Goal: Task Accomplishment & Management: Use online tool/utility

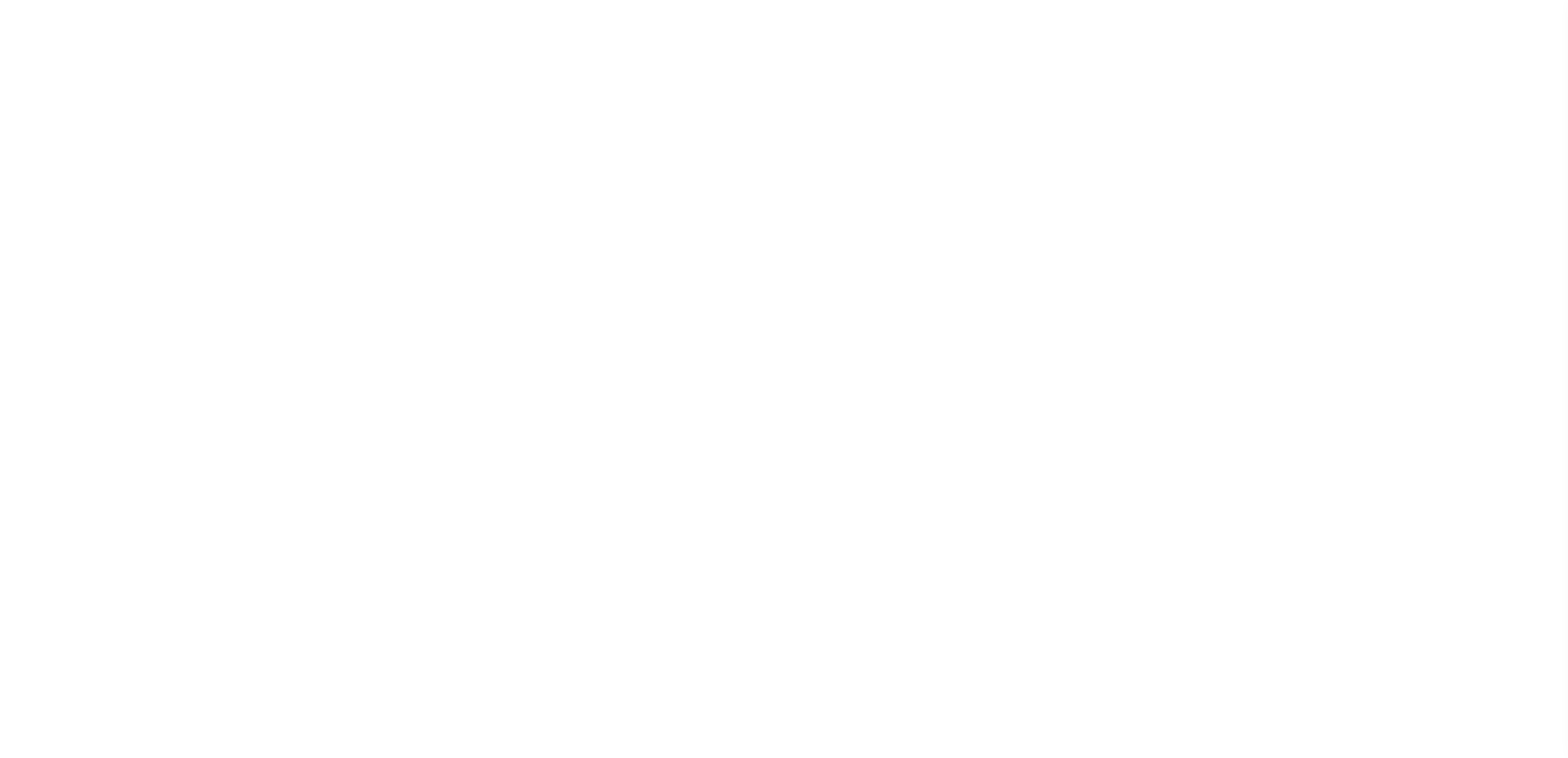
select select "100"
select select "NonEscrow"
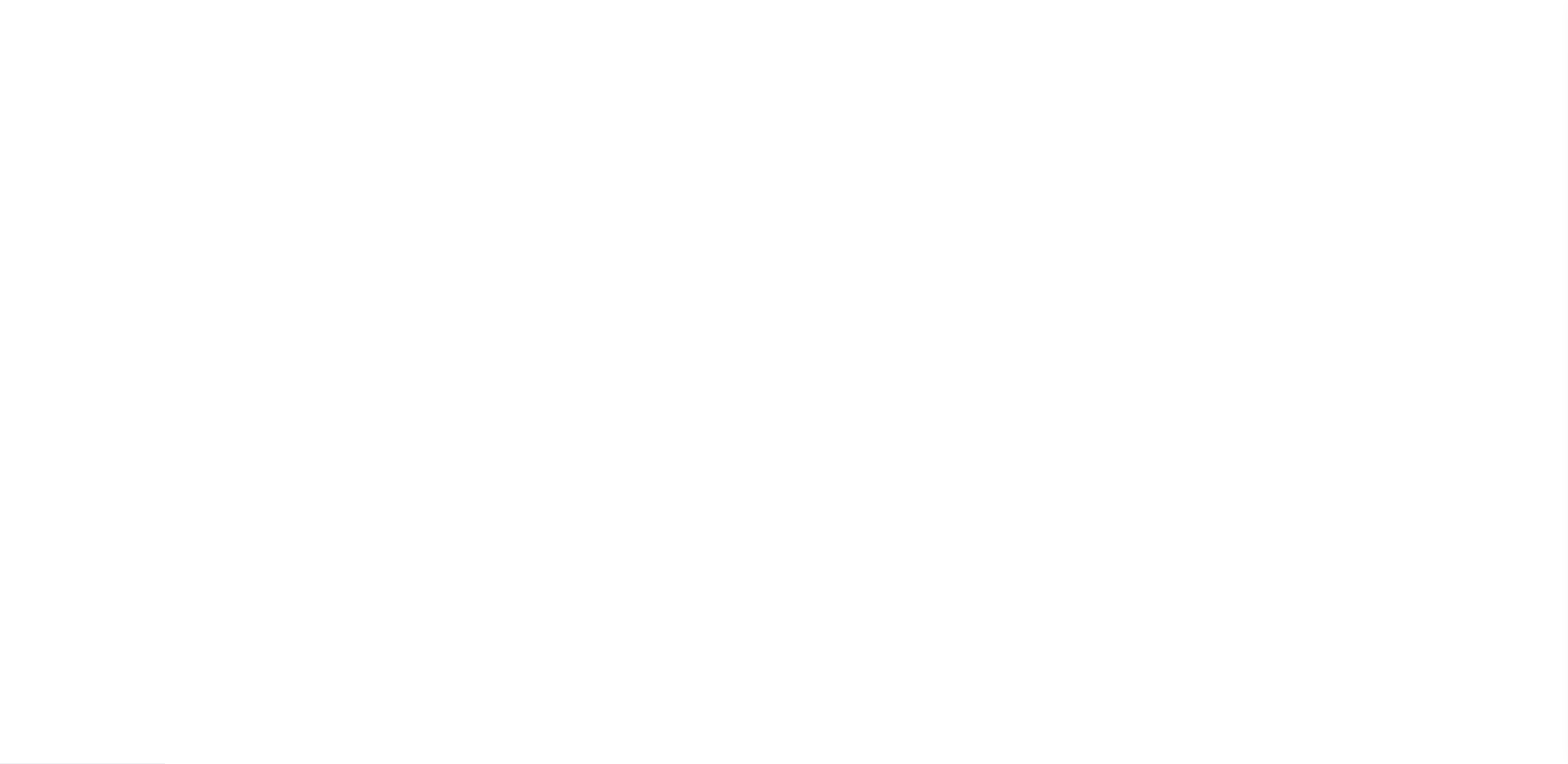
type input "[STREET_ADDRESS]"
select select
type input "DESDEMONA TX 764451804"
type input "1"
type input "[GEOGRAPHIC_DATA]"
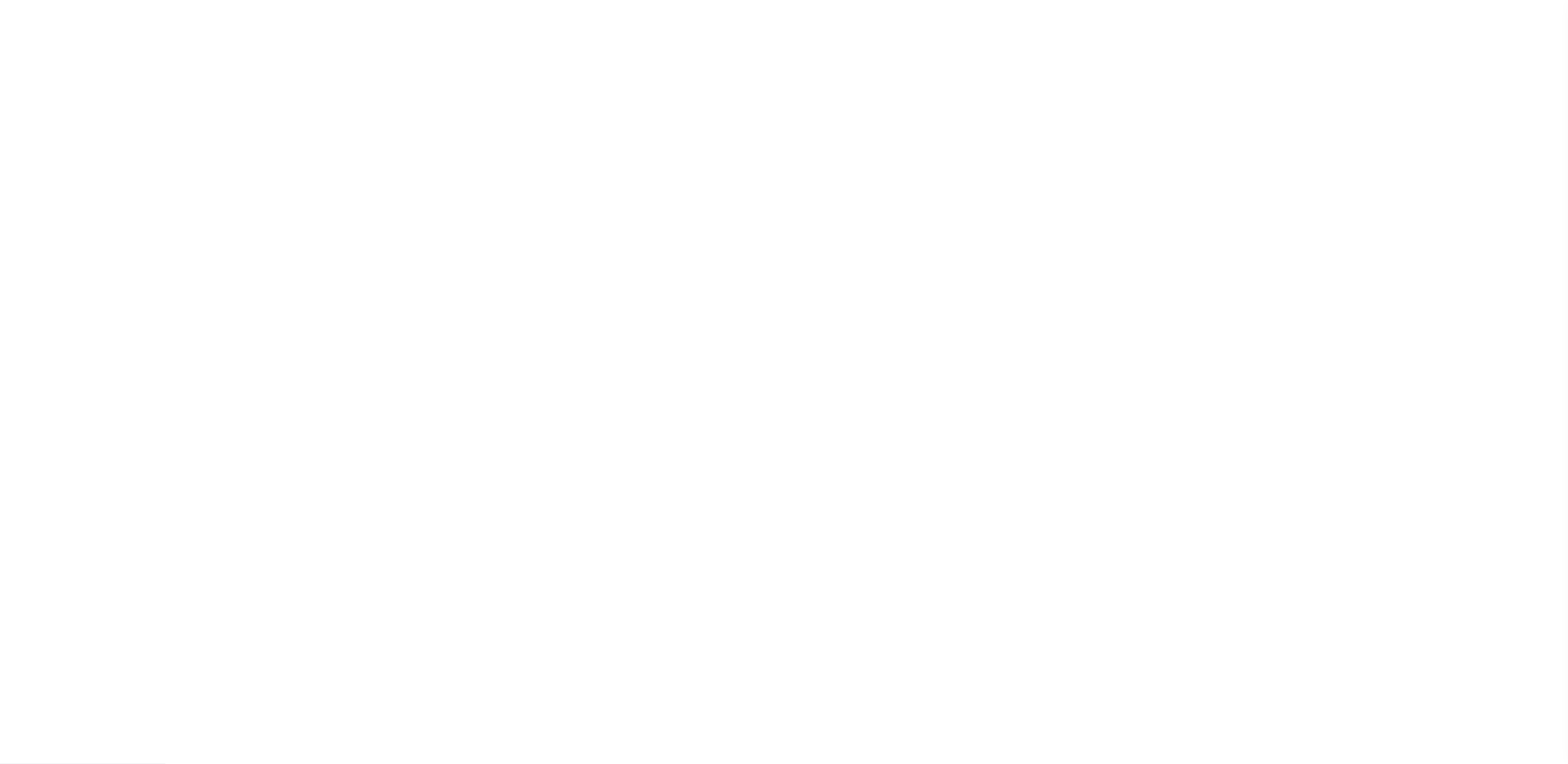
select select
select select "3737"
select select "510"
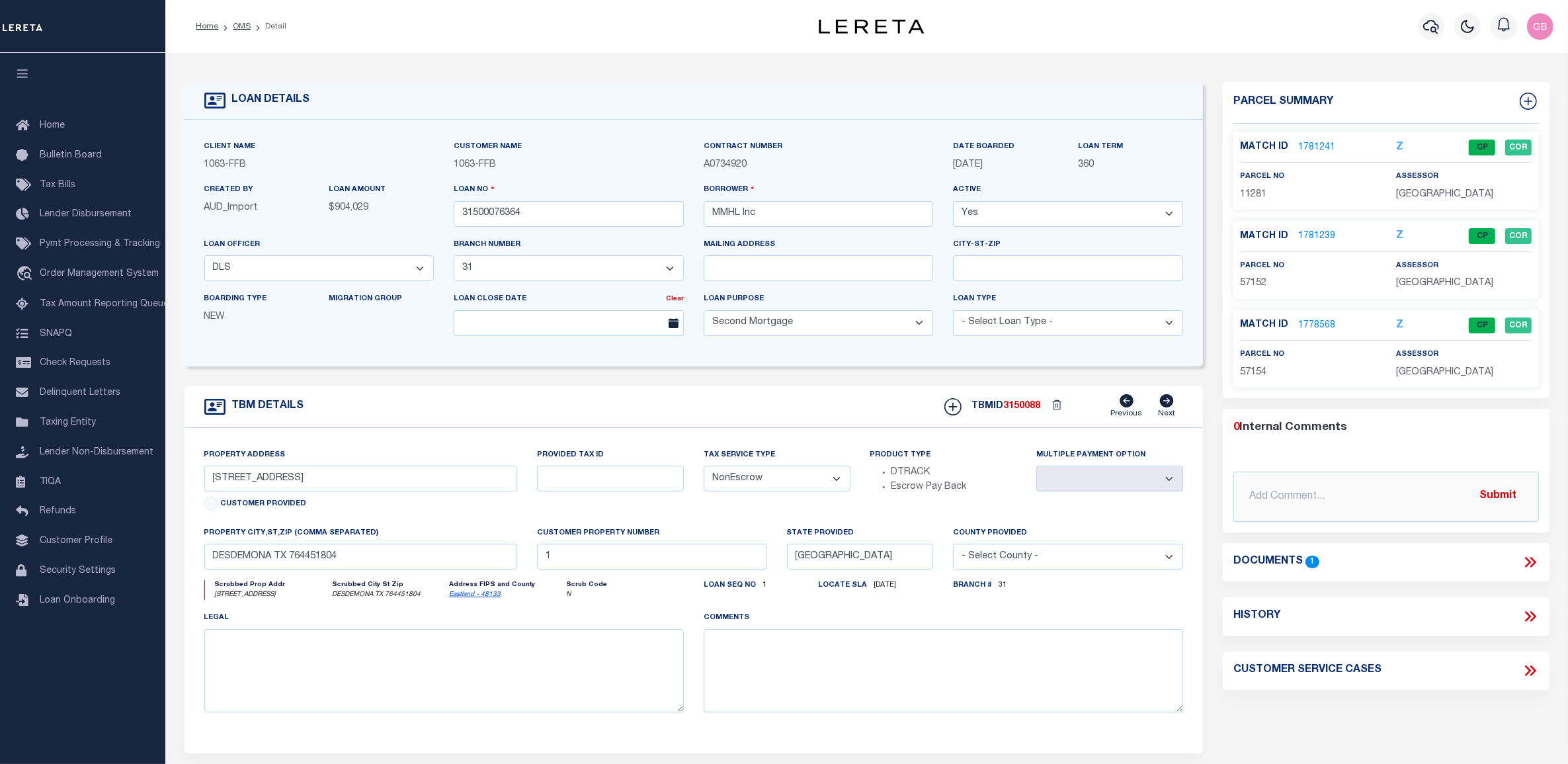
click at [1311, 321] on link "1778568" at bounding box center [1317, 325] width 37 height 14
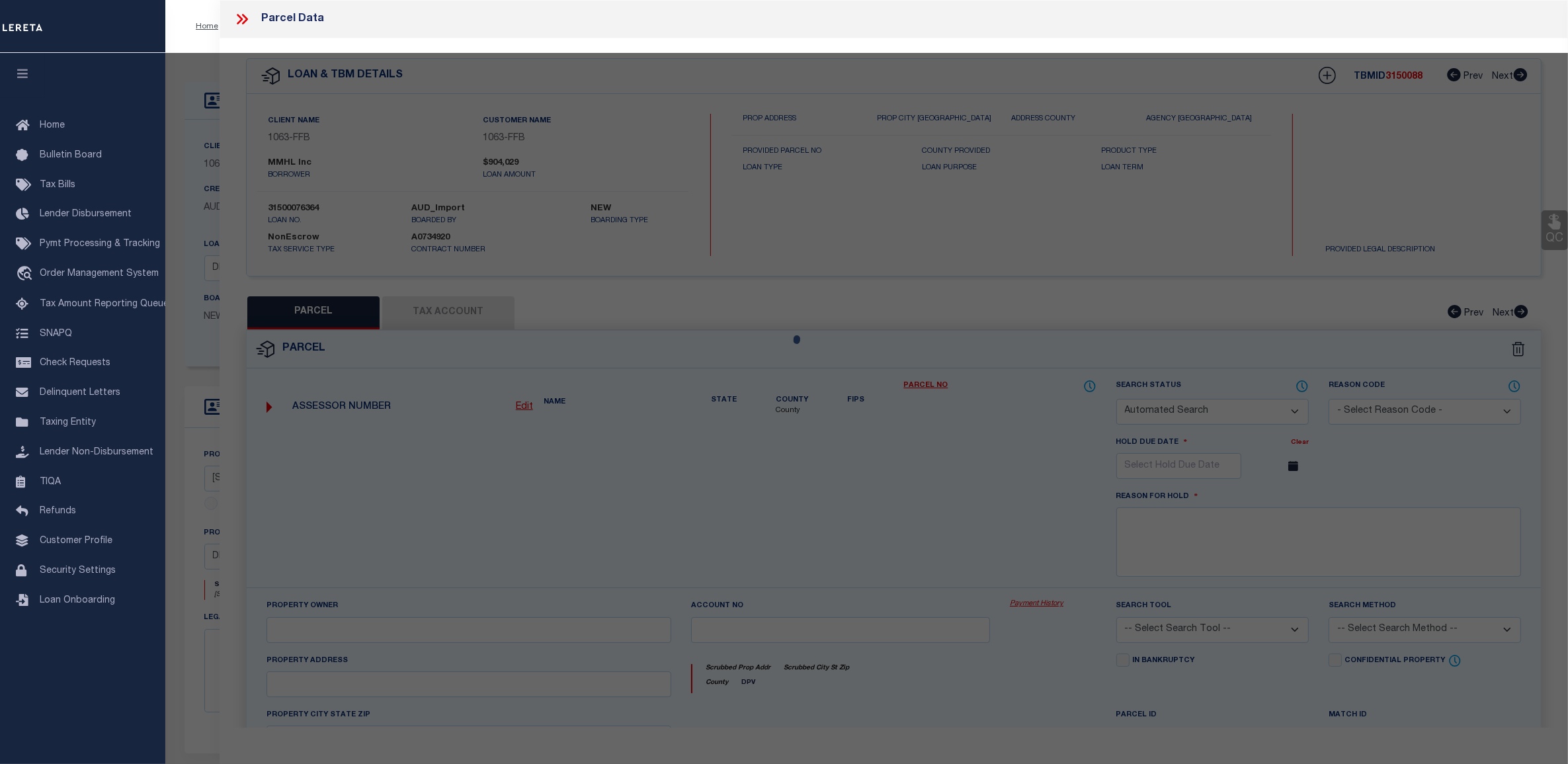
checkbox input "false"
select select "CP"
type input "MMHL INC"
select select
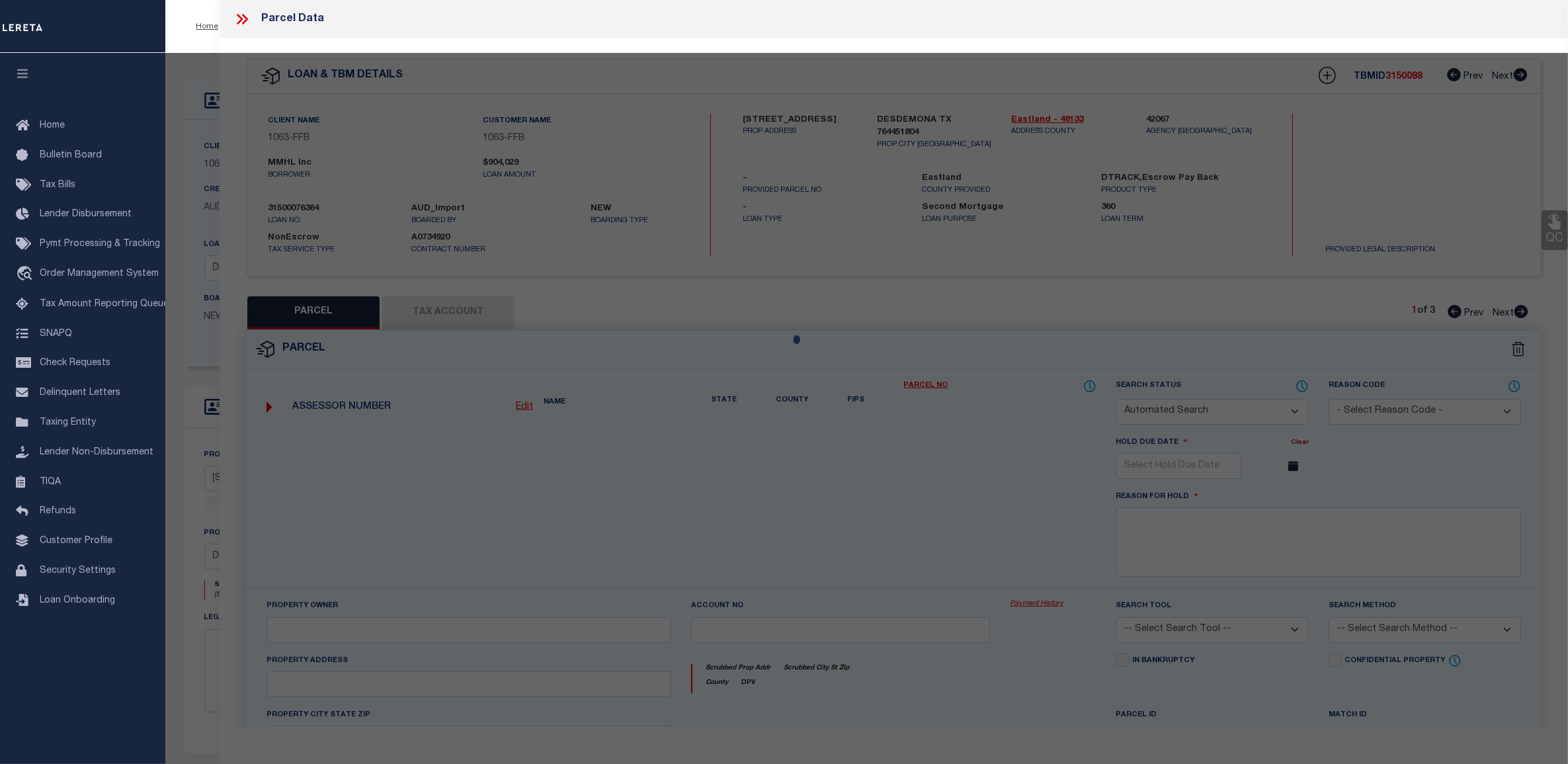
type input "[STREET_ADDRESS]"
checkbox input "false"
type input "DESDEMONA TX 76445"
type textarea "TR B M A [PERSON_NAME] 584 Acres:90.670"
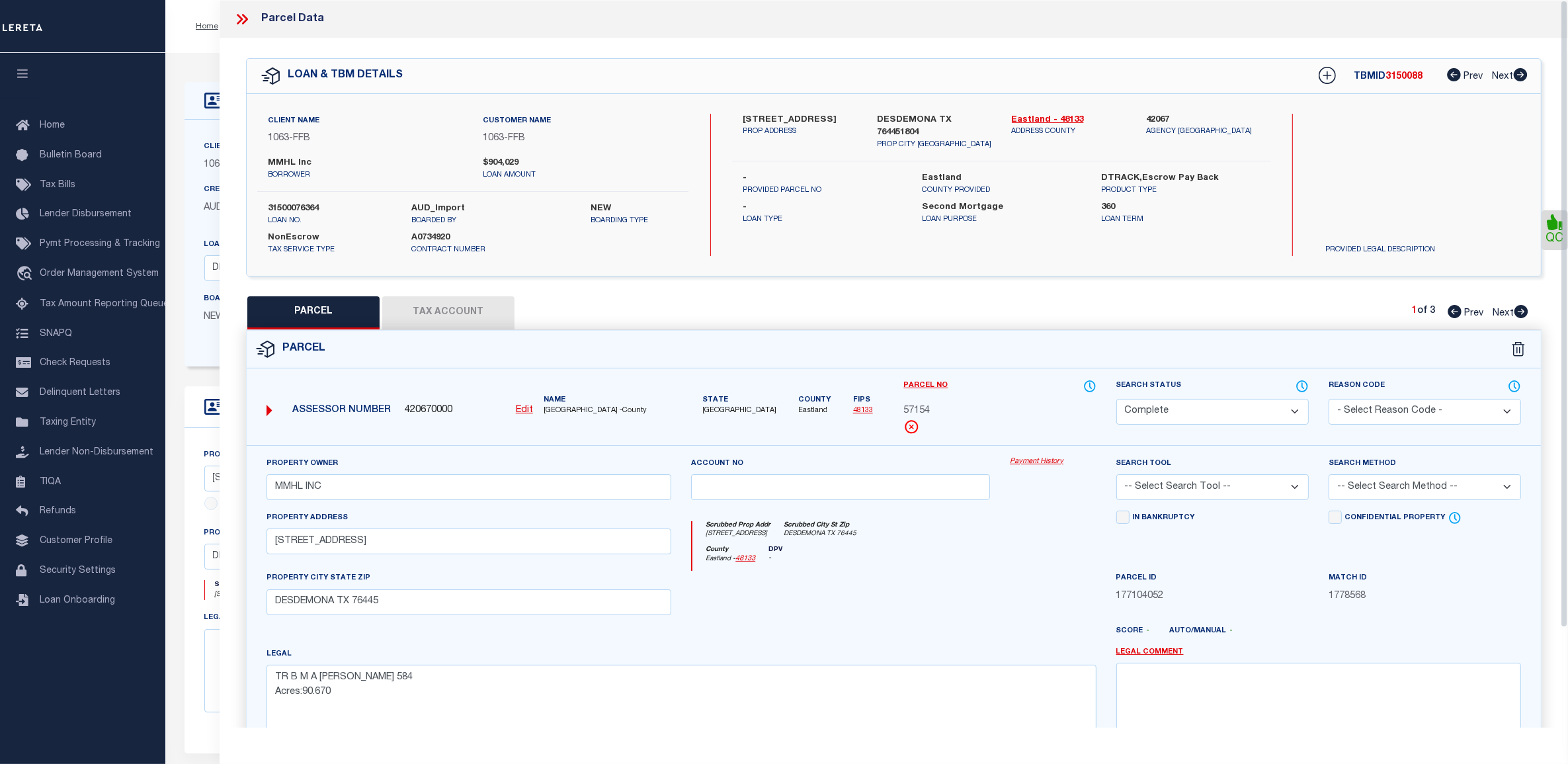
click at [454, 315] on button "Tax Account" at bounding box center [448, 313] width 132 height 33
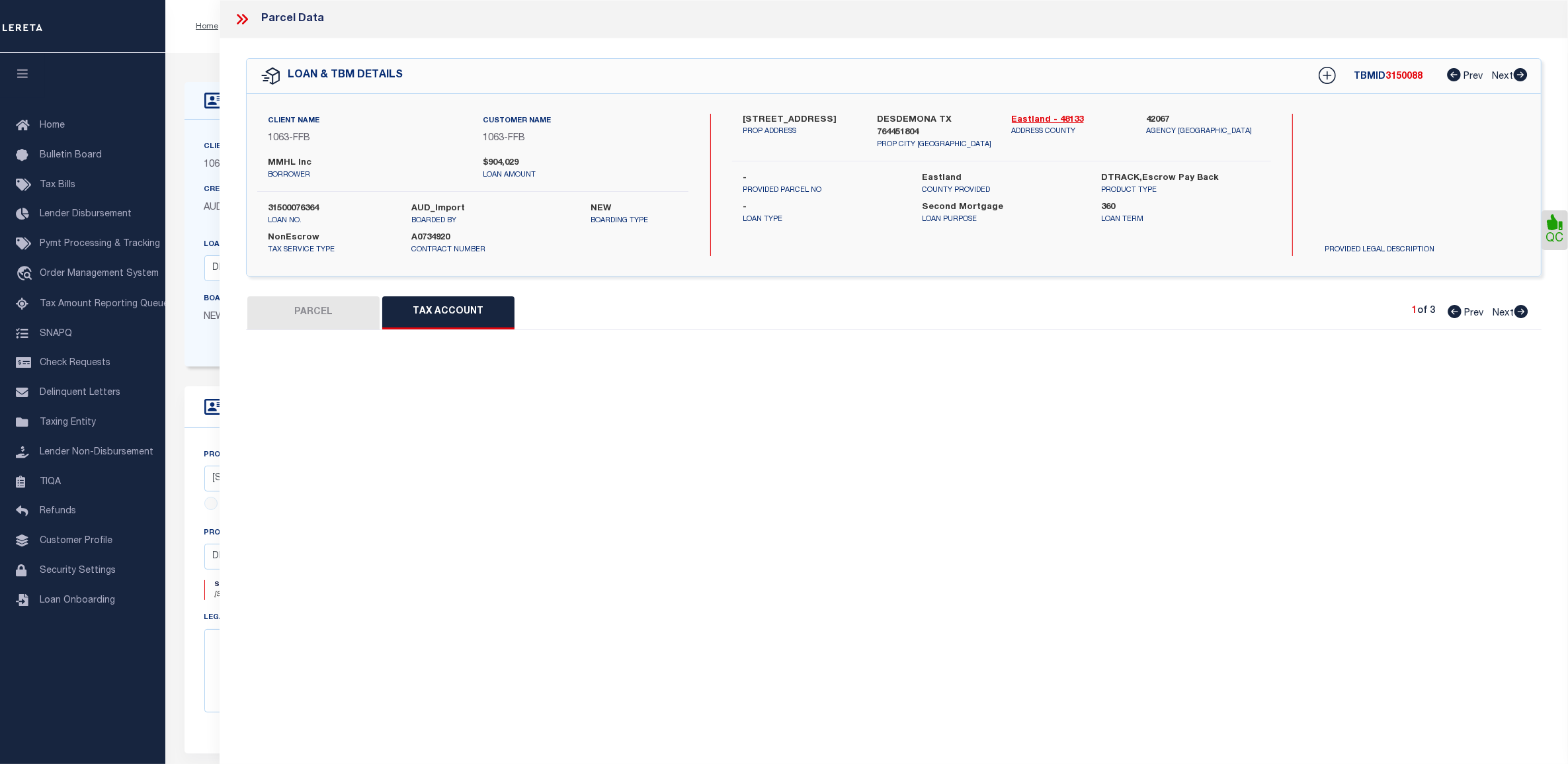
select select "100"
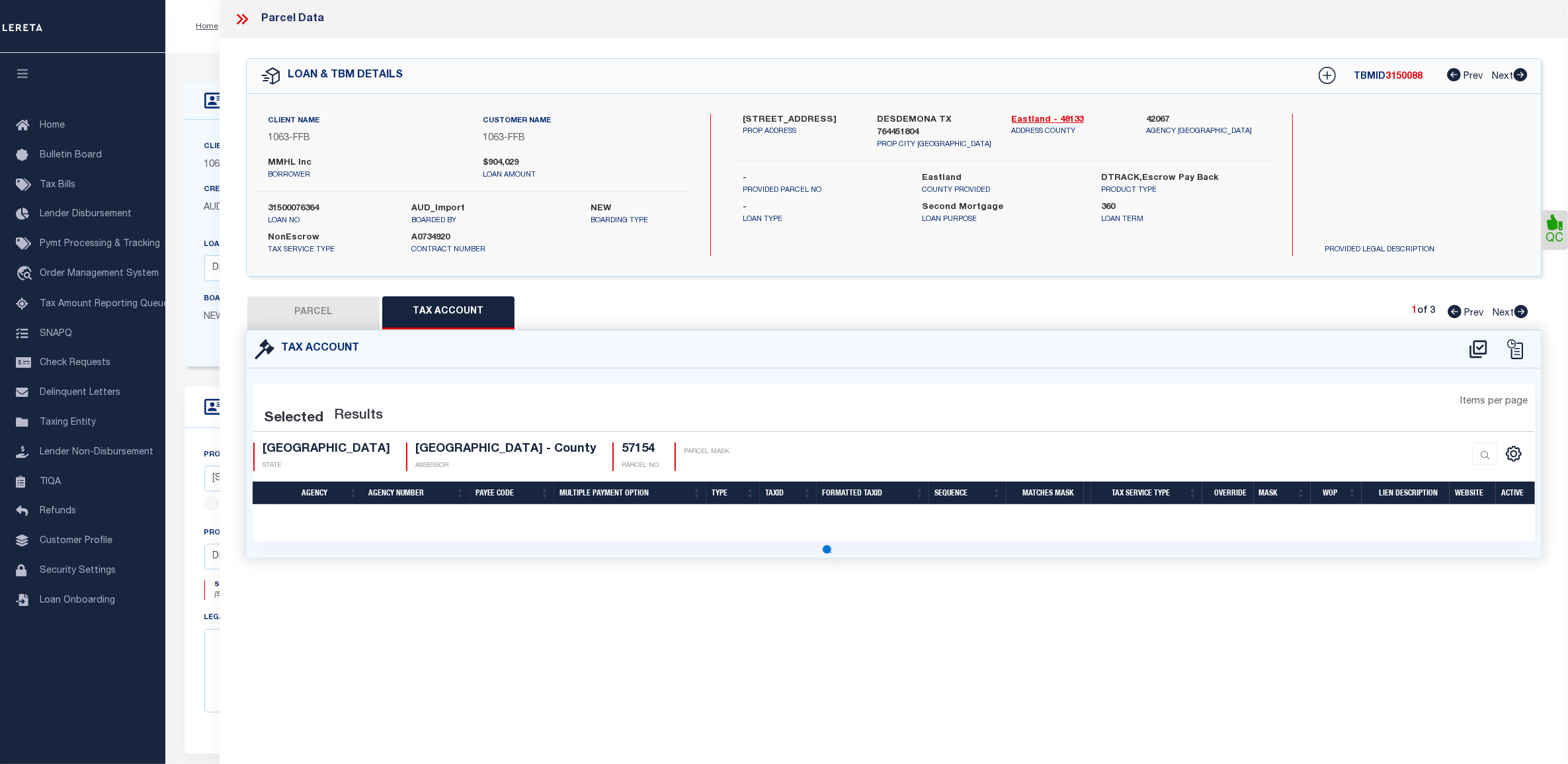
select select "100"
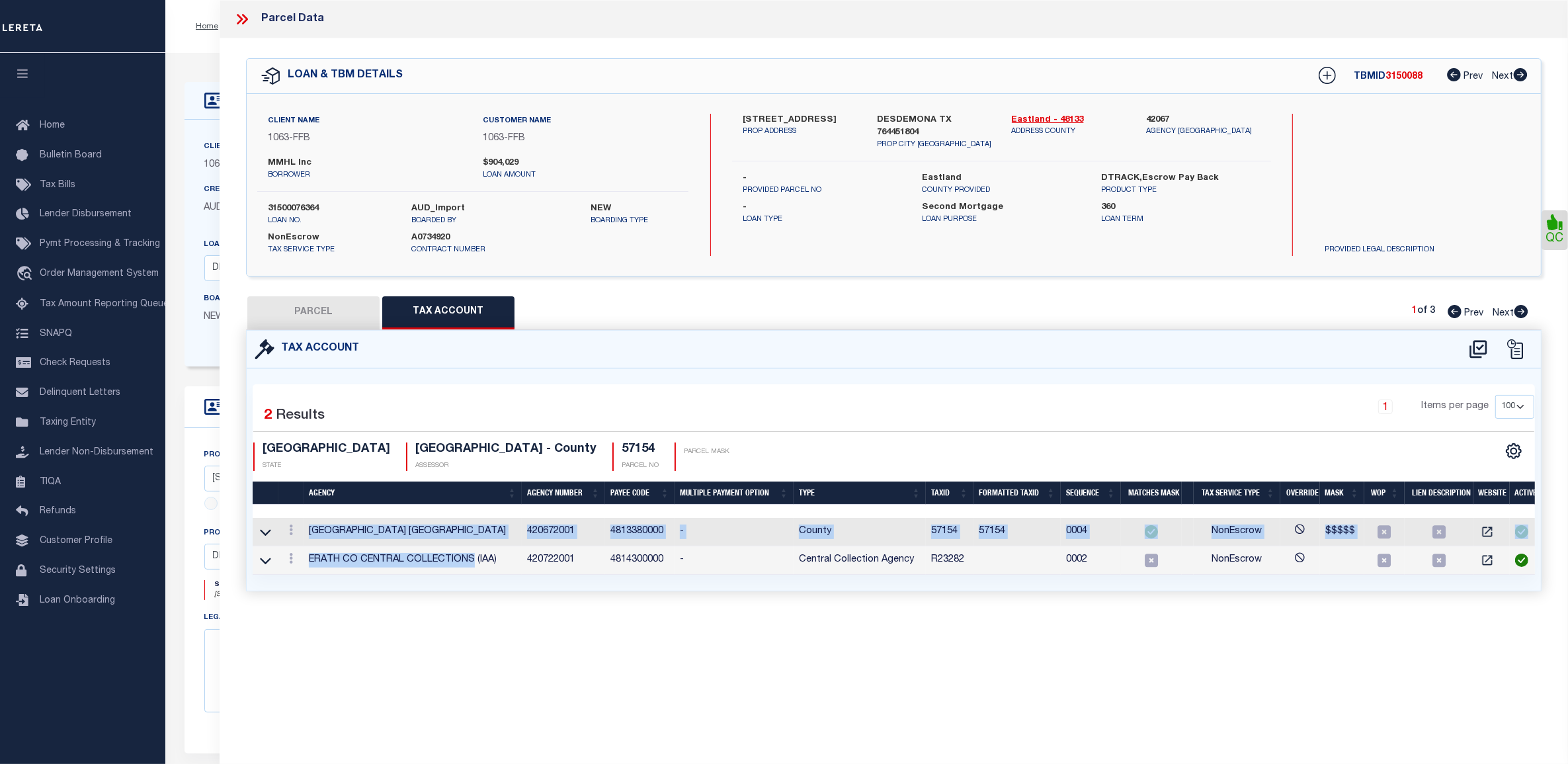
drag, startPoint x: 473, startPoint y: 574, endPoint x: 974, endPoint y: 628, distance: 503.9
click at [970, 623] on div "Tax Account 2 1" at bounding box center [894, 476] width 1316 height 293
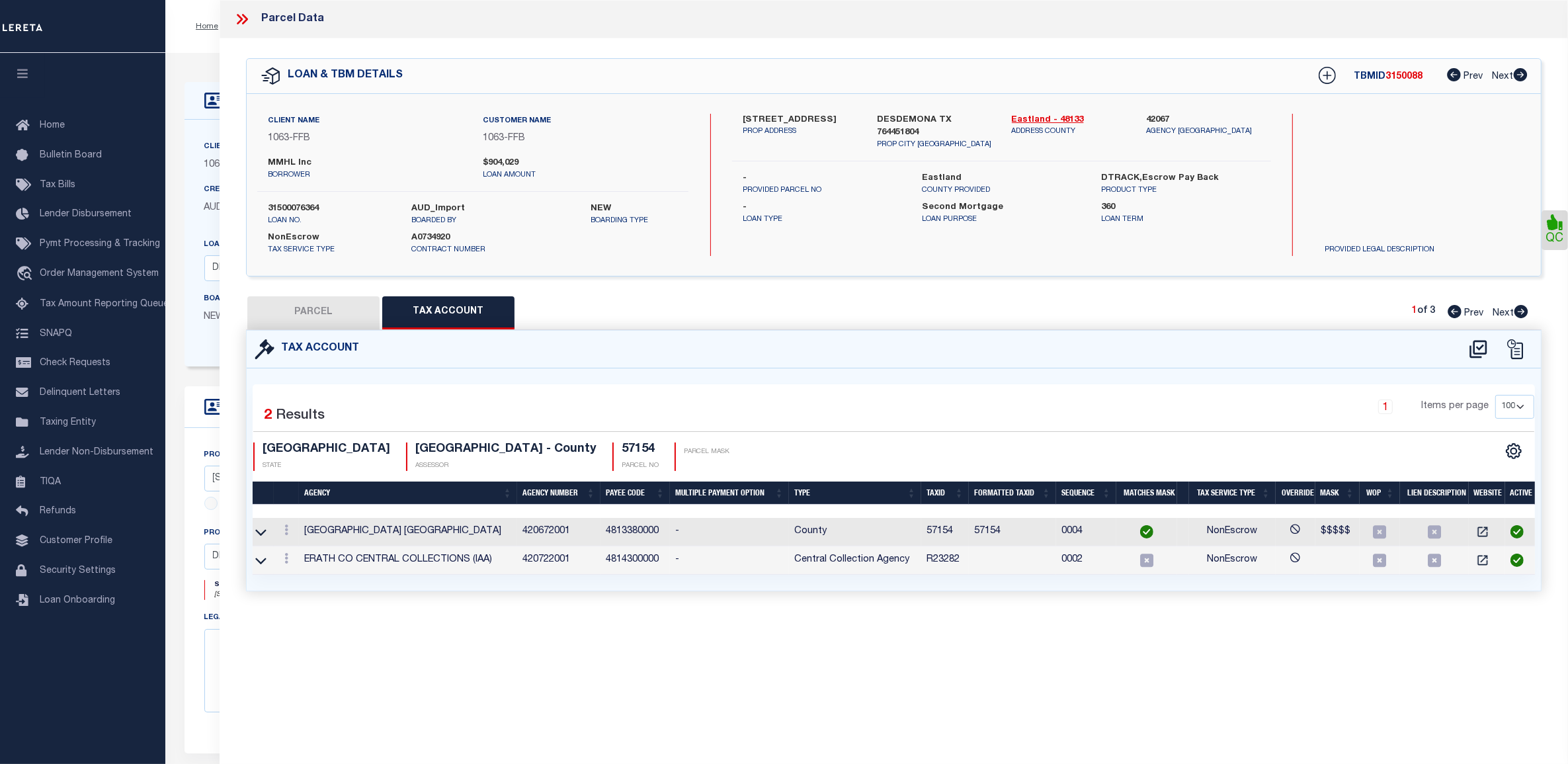
click at [242, 15] on icon at bounding box center [242, 19] width 17 height 17
